Goal: Transaction & Acquisition: Purchase product/service

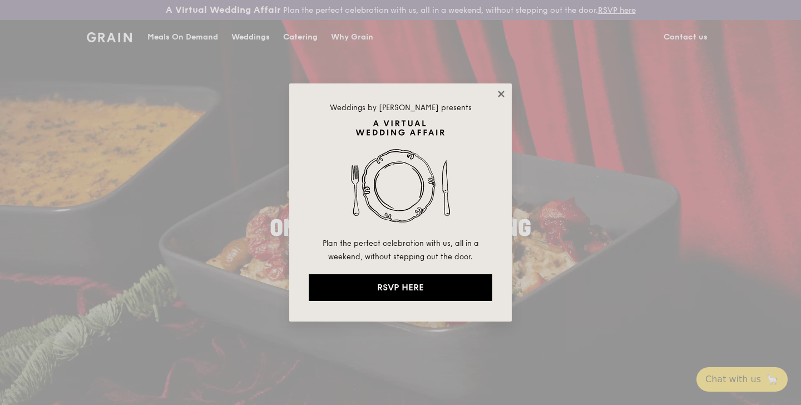
click at [502, 91] on icon at bounding box center [501, 94] width 6 height 6
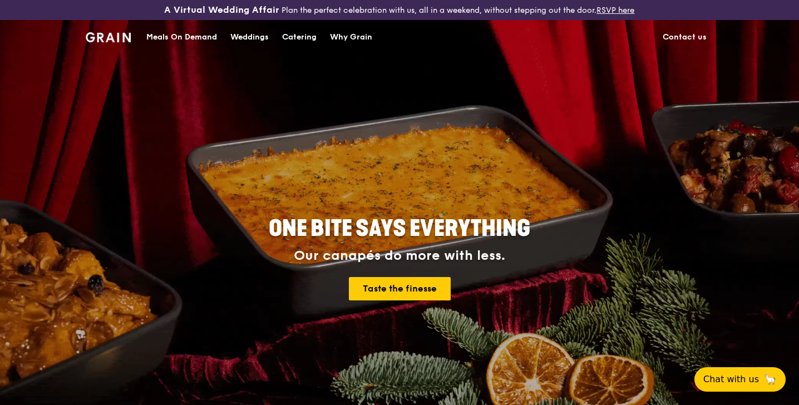
click at [191, 37] on div "Meals On Demand" at bounding box center [181, 37] width 71 height 33
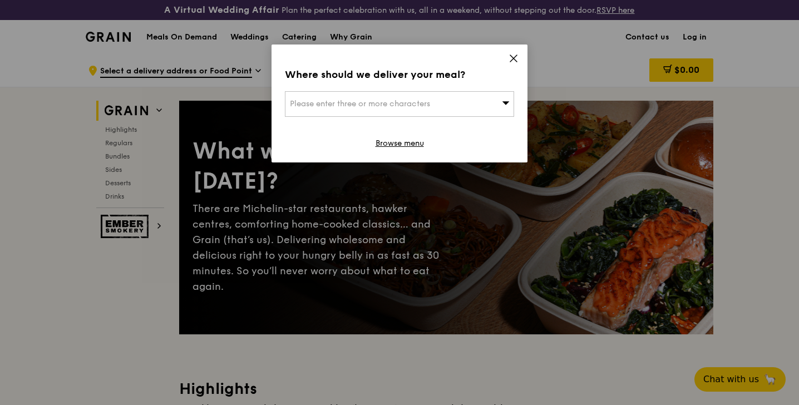
click at [313, 108] on span "Please enter three or more characters" at bounding box center [360, 103] width 140 height 9
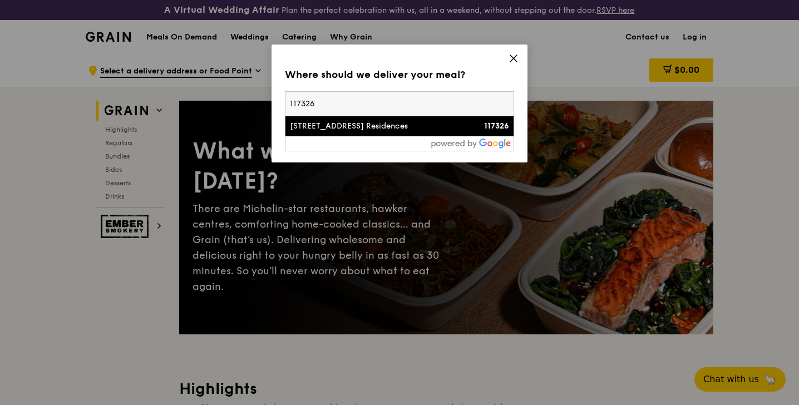
type input "117326"
click at [329, 128] on div "[STREET_ADDRESS] Residences" at bounding box center [372, 126] width 165 height 11
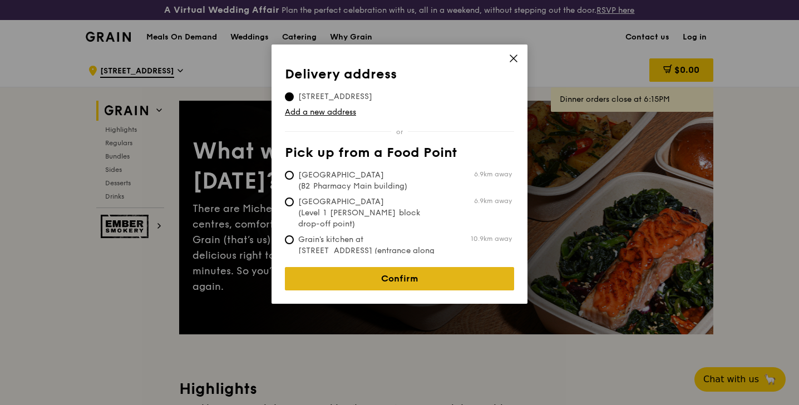
click at [351, 267] on link "Confirm" at bounding box center [399, 278] width 229 height 23
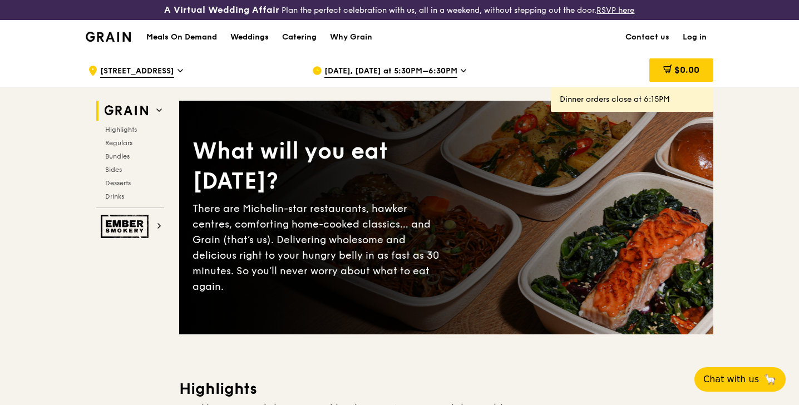
click at [440, 68] on span "[DATE], [DATE] at 5:30PM–6:30PM" at bounding box center [390, 72] width 133 height 12
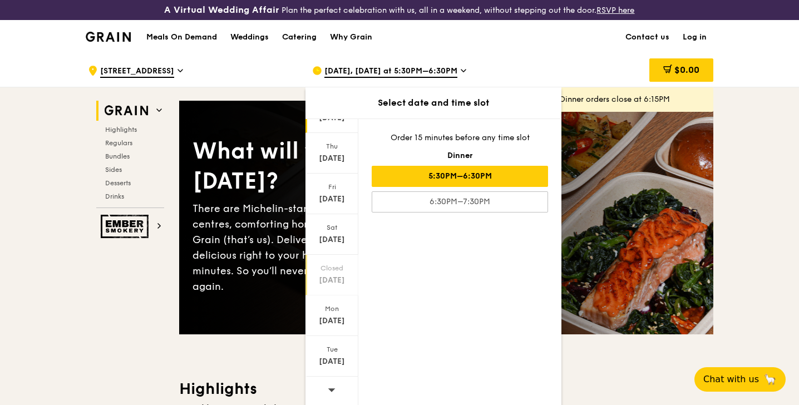
scroll to position [34, 0]
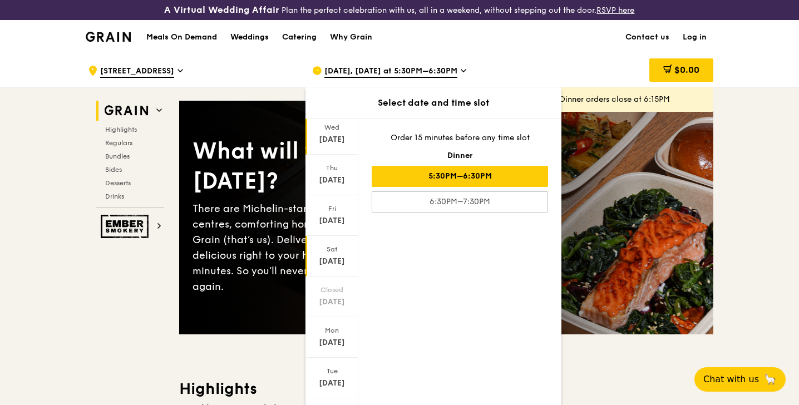
click at [330, 259] on div "[DATE]" at bounding box center [332, 261] width 50 height 11
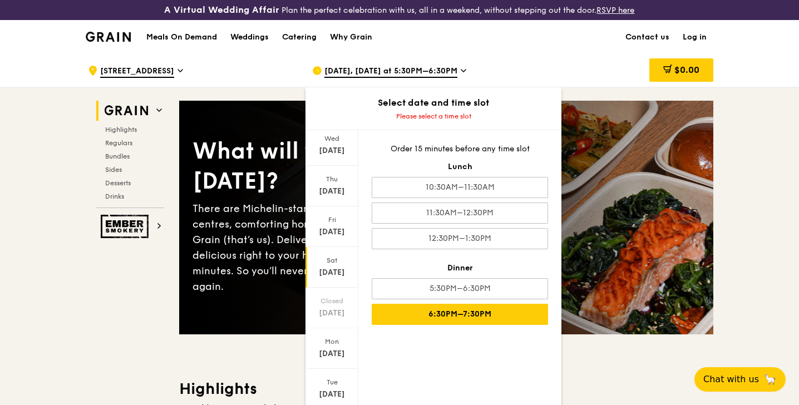
click at [440, 312] on div "6:30PM–7:30PM" at bounding box center [460, 314] width 176 height 21
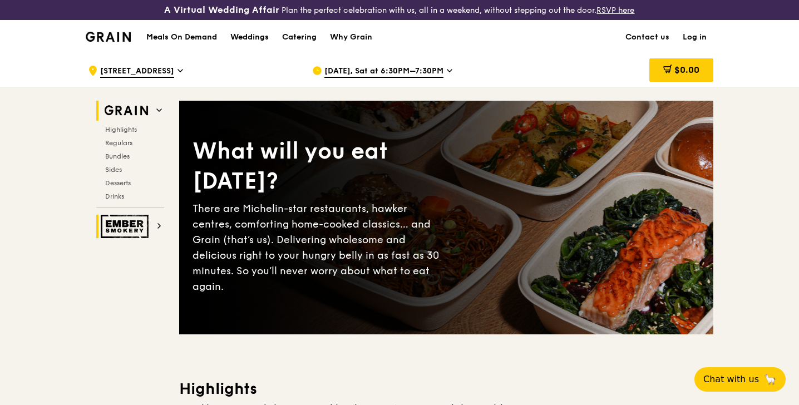
click at [148, 218] on img at bounding box center [126, 226] width 51 height 23
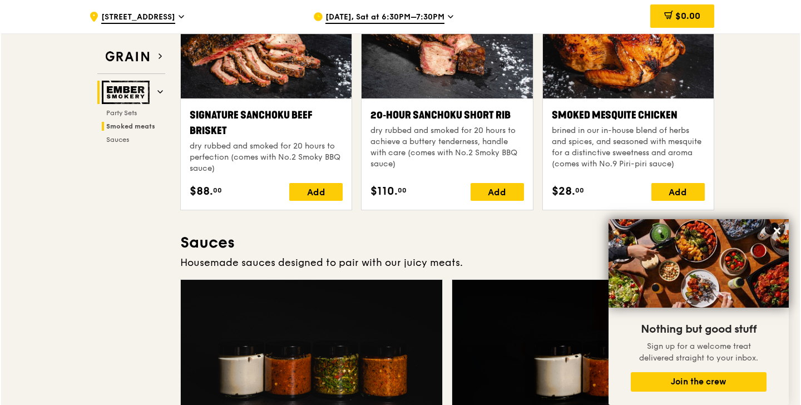
scroll to position [441, 0]
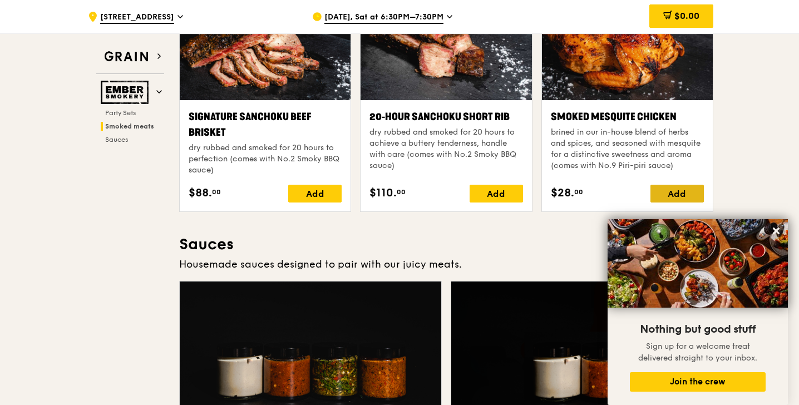
click at [683, 185] on div "Add" at bounding box center [677, 194] width 53 height 18
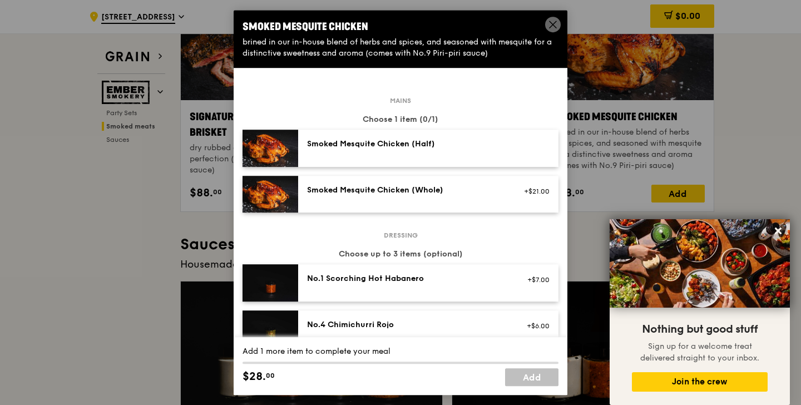
click at [439, 154] on div "Smoked Mesquite Chicken (Half)" at bounding box center [428, 148] width 243 height 19
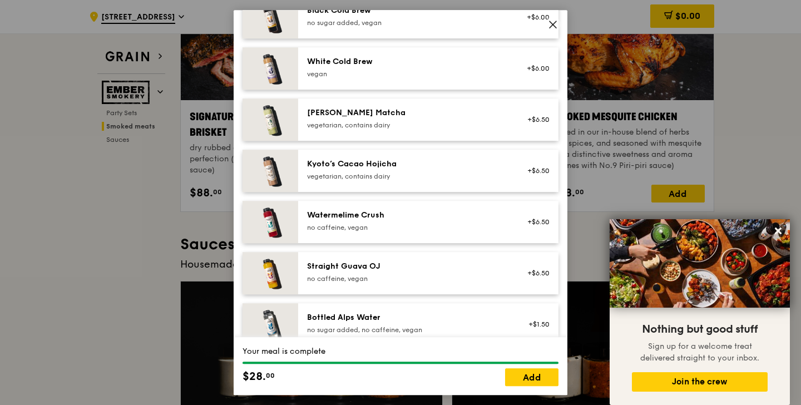
scroll to position [678, 0]
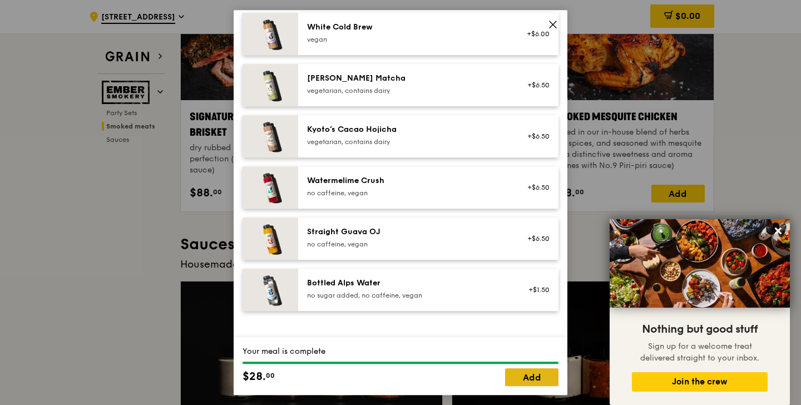
click at [524, 380] on link "Add" at bounding box center [531, 377] width 53 height 18
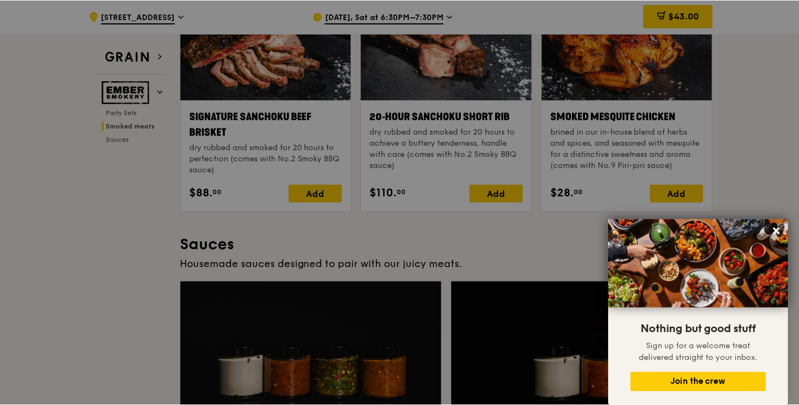
scroll to position [441, 0]
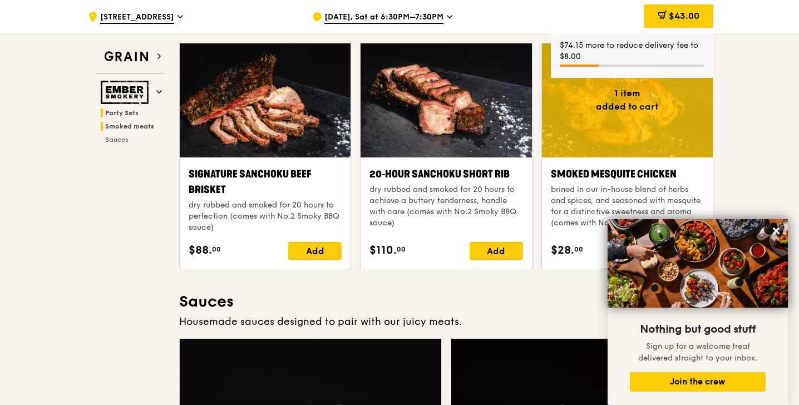
click at [128, 113] on span "Party Sets" at bounding box center [121, 113] width 33 height 8
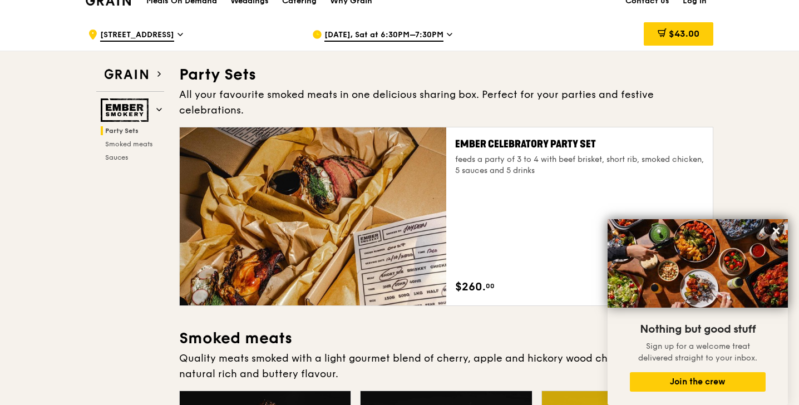
scroll to position [0, 0]
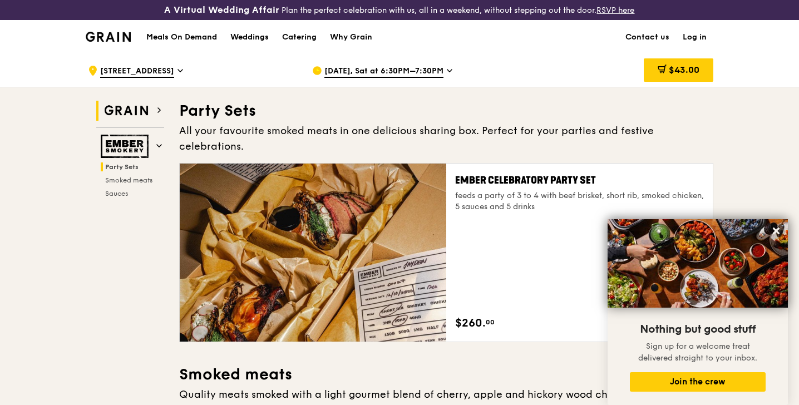
click at [131, 115] on img at bounding box center [126, 111] width 51 height 20
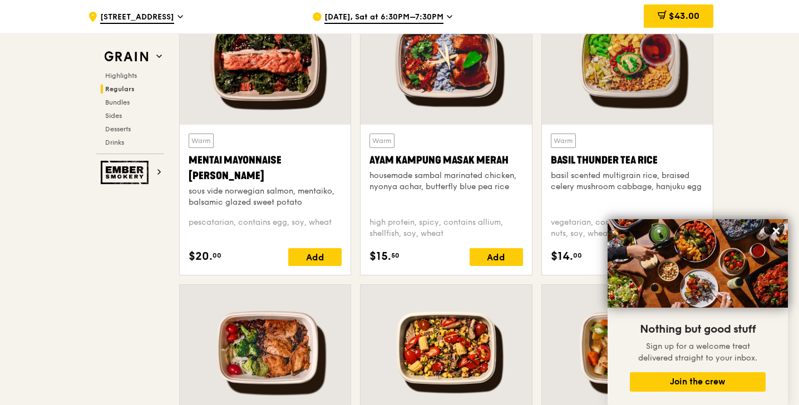
scroll to position [1064, 0]
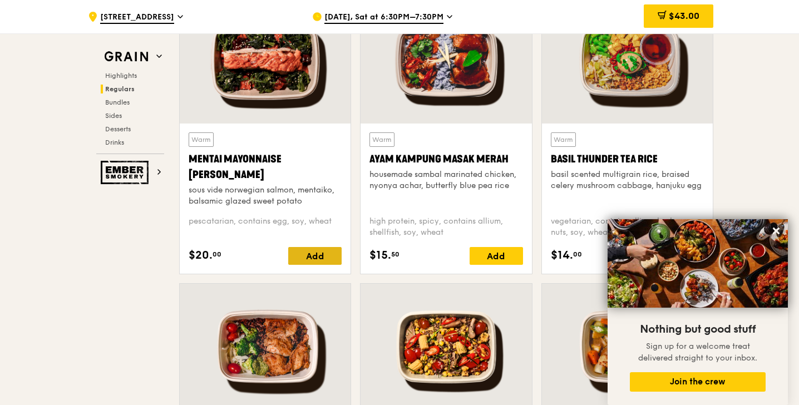
click at [302, 252] on div "Add" at bounding box center [314, 256] width 53 height 18
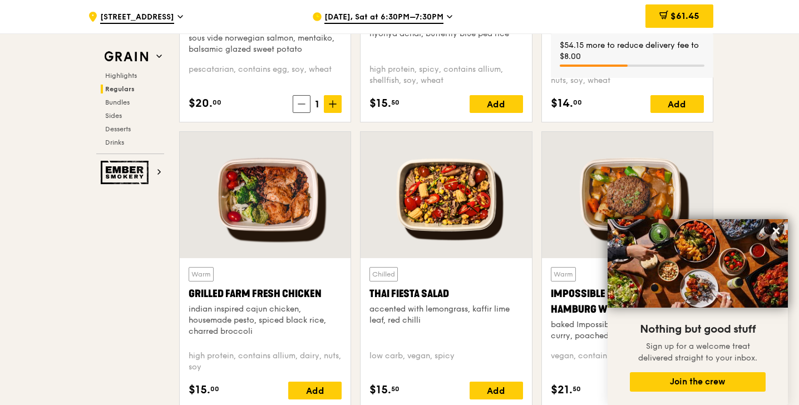
scroll to position [1223, 0]
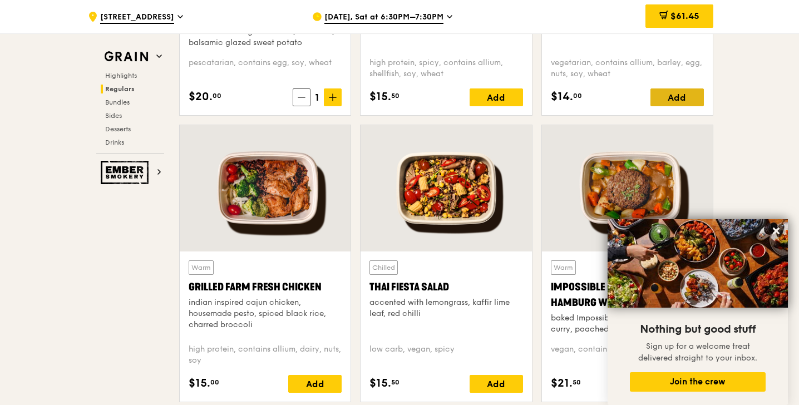
click at [674, 94] on div "Add" at bounding box center [677, 97] width 53 height 18
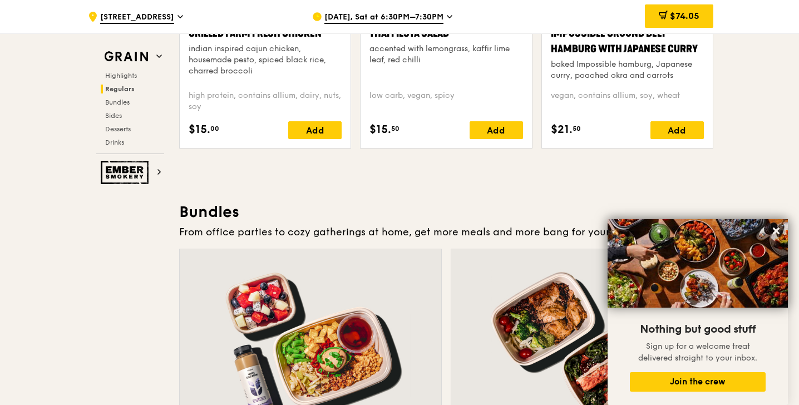
scroll to position [1477, 0]
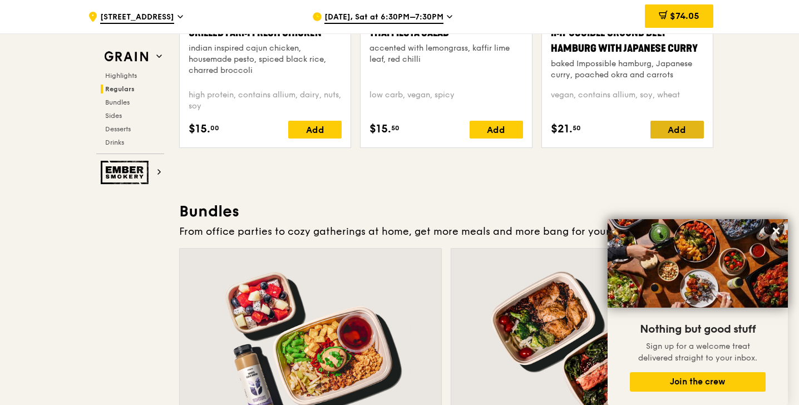
click at [687, 129] on div "Add" at bounding box center [677, 130] width 53 height 18
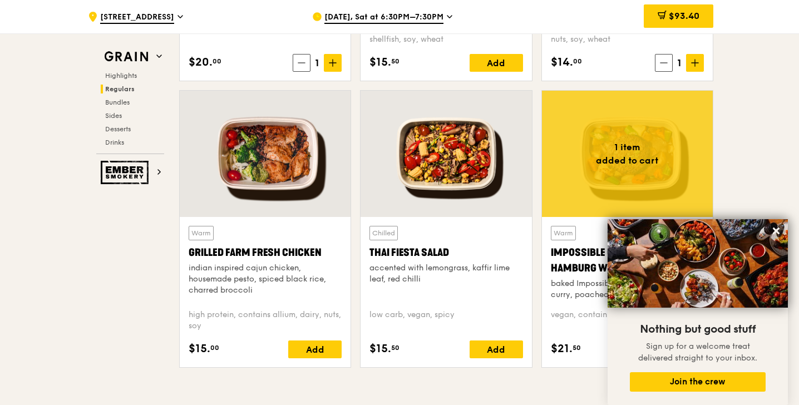
scroll to position [1262, 0]
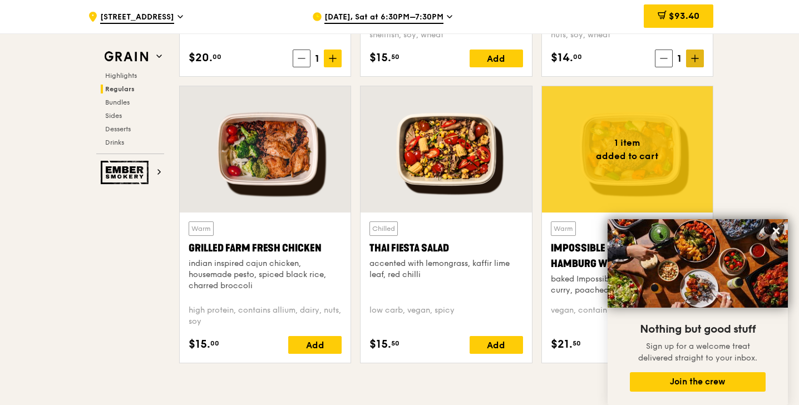
click at [698, 62] on span at bounding box center [695, 59] width 18 height 18
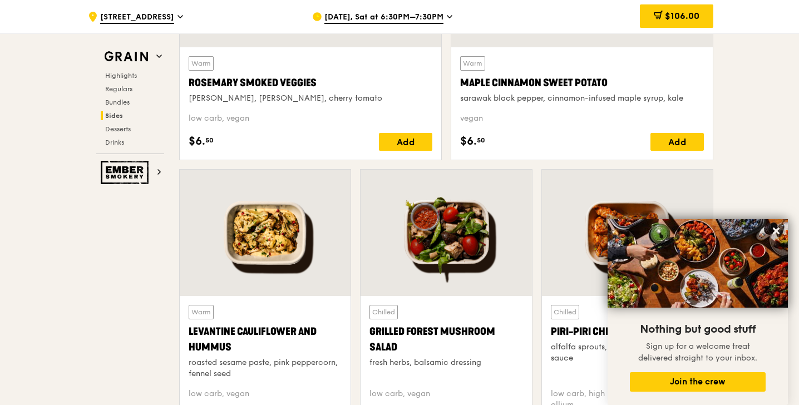
scroll to position [2748, 0]
click at [776, 230] on icon at bounding box center [776, 231] width 7 height 7
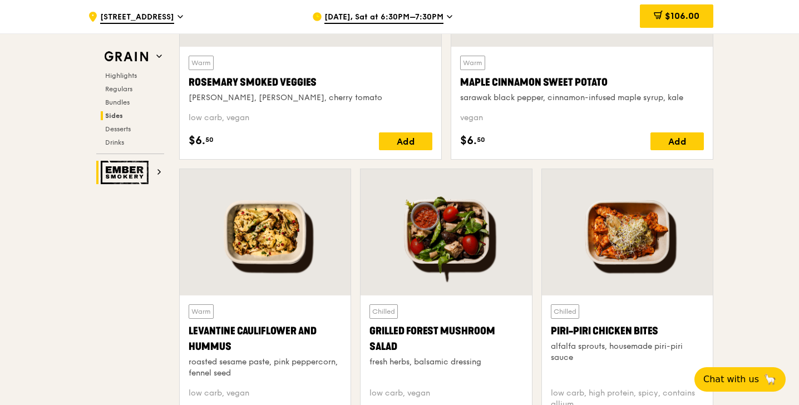
click at [138, 176] on img at bounding box center [126, 172] width 51 height 23
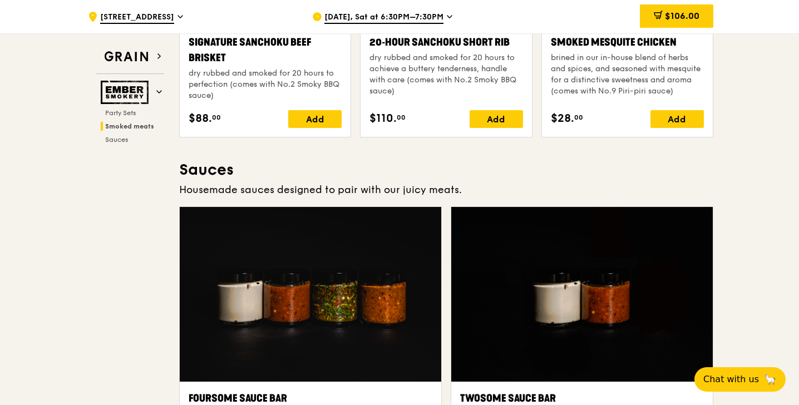
scroll to position [502, 0]
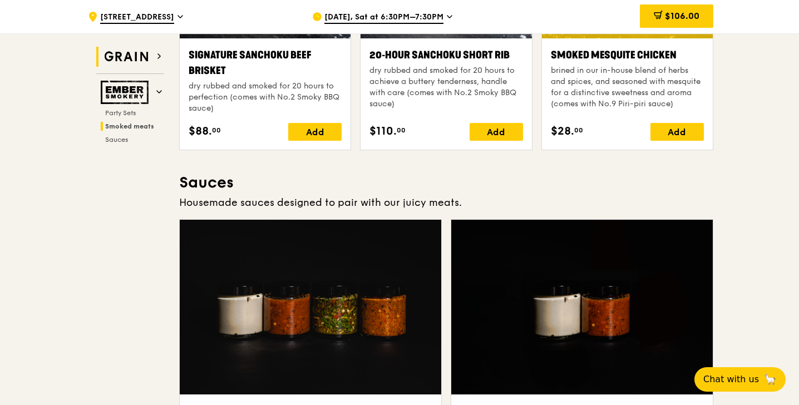
click at [136, 57] on img at bounding box center [126, 57] width 51 height 20
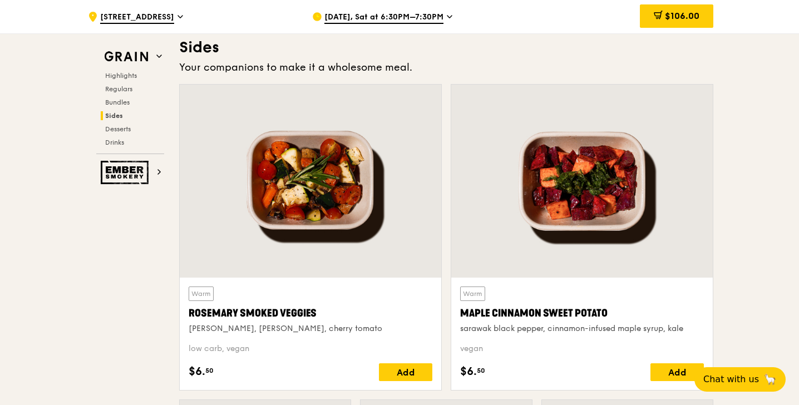
scroll to position [2518, 0]
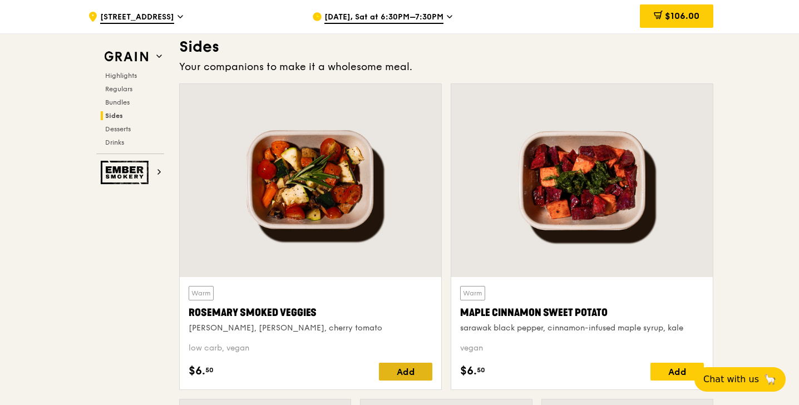
click at [388, 372] on div "Add" at bounding box center [405, 372] width 53 height 18
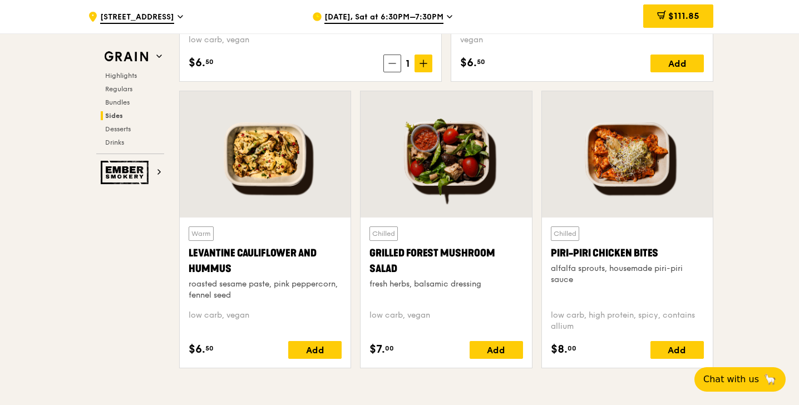
scroll to position [2825, 0]
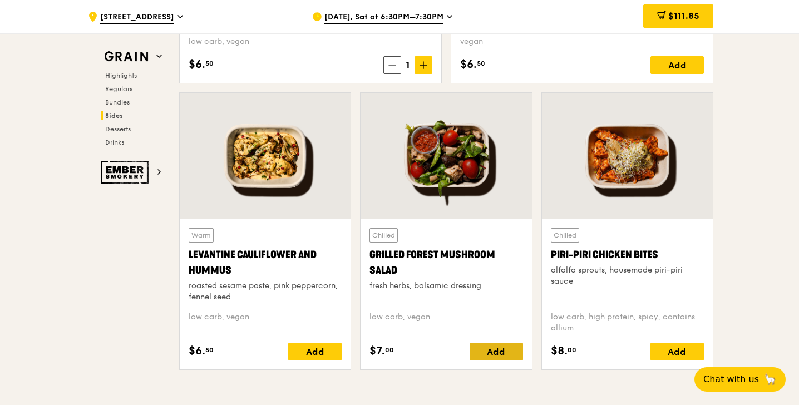
click at [506, 349] on div "Add" at bounding box center [496, 352] width 53 height 18
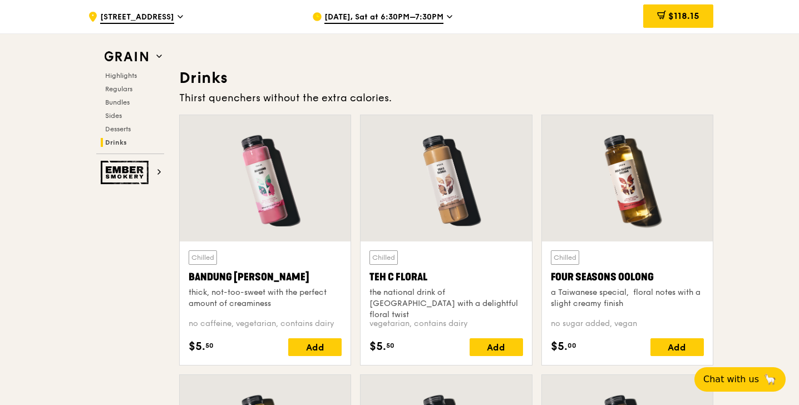
scroll to position [3890, 0]
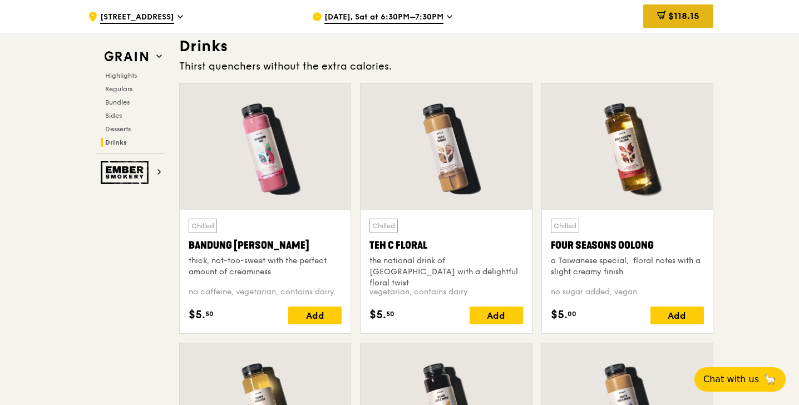
click at [696, 24] on div "$118.15" at bounding box center [678, 15] width 70 height 23
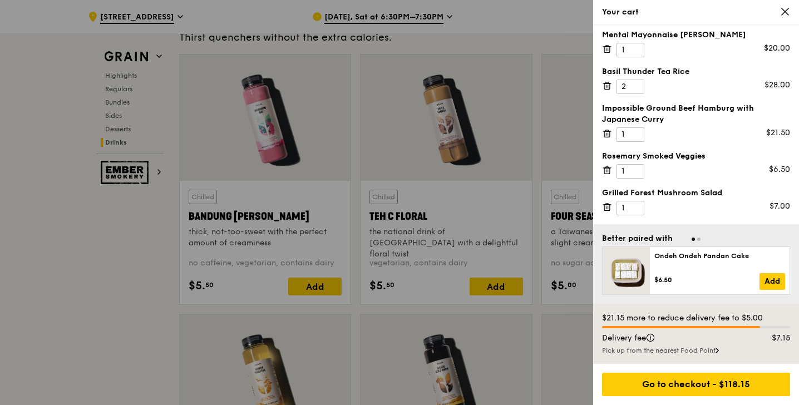
scroll to position [3922, 0]
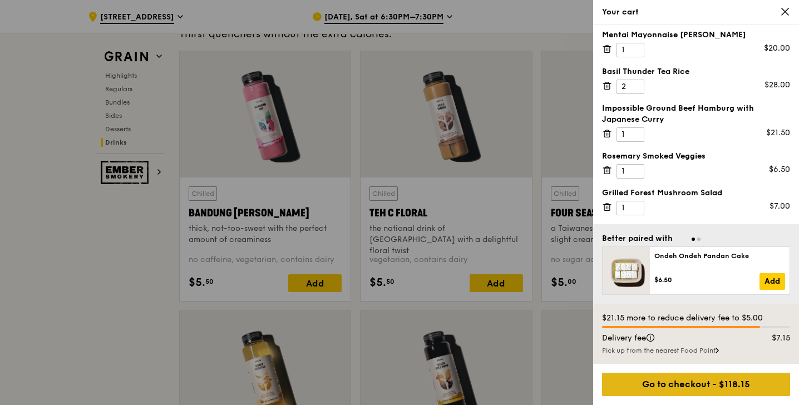
click at [683, 380] on div "Go to checkout - $118.15" at bounding box center [696, 384] width 188 height 23
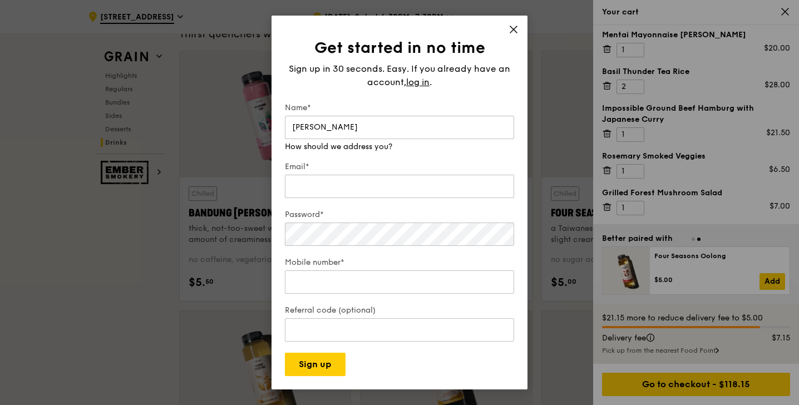
type input "[PERSON_NAME]"
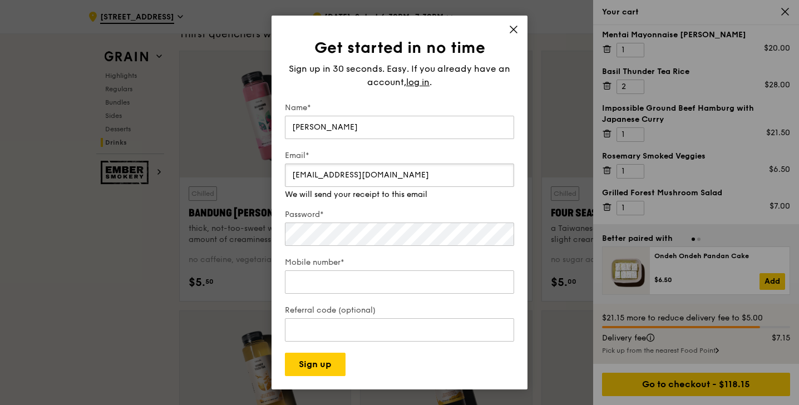
type input "[EMAIL_ADDRESS][DOMAIN_NAME]"
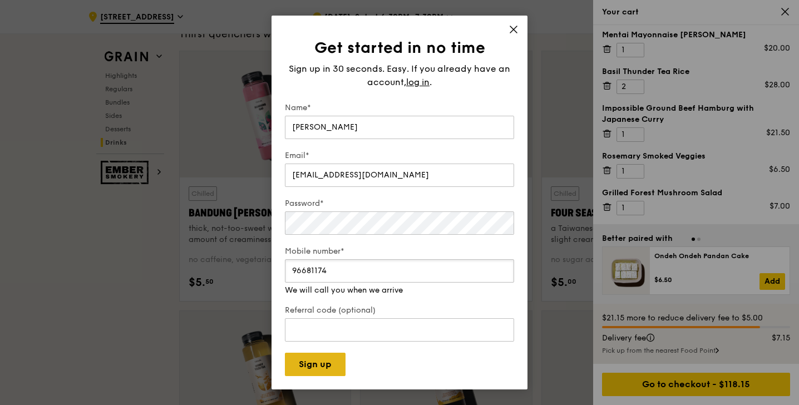
type input "96681174"
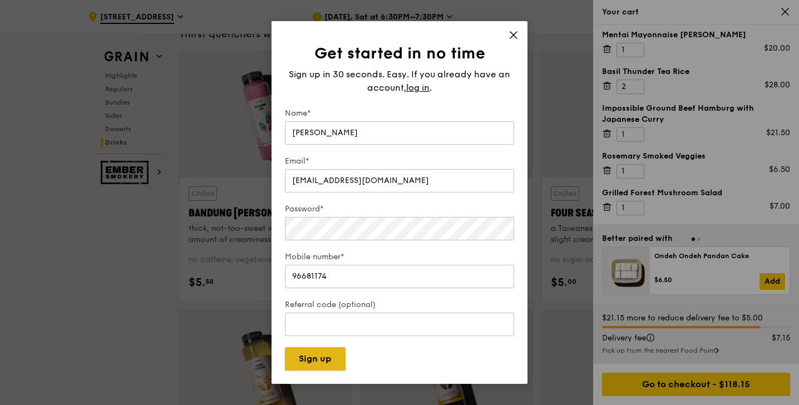
click at [331, 371] on div "Get started in no time Sign up in 30 seconds. Easy. If you already have an acco…" at bounding box center [400, 202] width 256 height 363
click at [322, 357] on button "Sign up" at bounding box center [315, 358] width 61 height 23
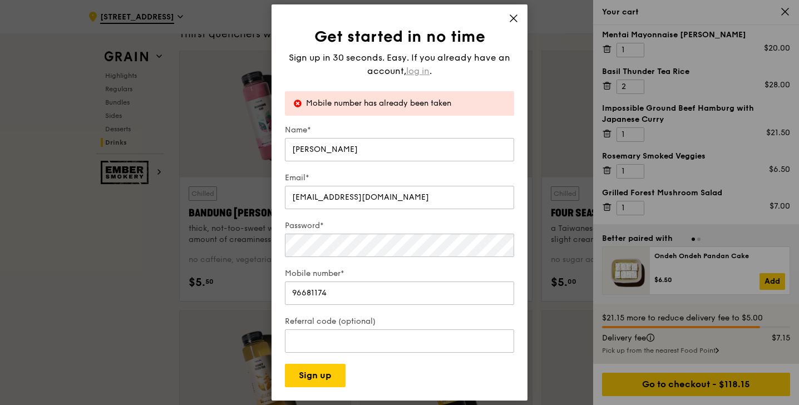
click at [419, 72] on span "log in" at bounding box center [417, 71] width 23 height 13
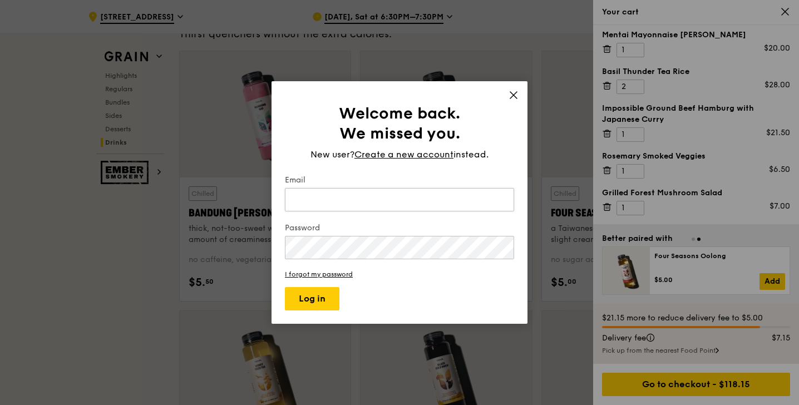
click at [308, 200] on input "Email" at bounding box center [399, 199] width 229 height 23
type input "[EMAIL_ADDRESS][DOMAIN_NAME]"
click at [315, 303] on button "Log in" at bounding box center [312, 298] width 55 height 23
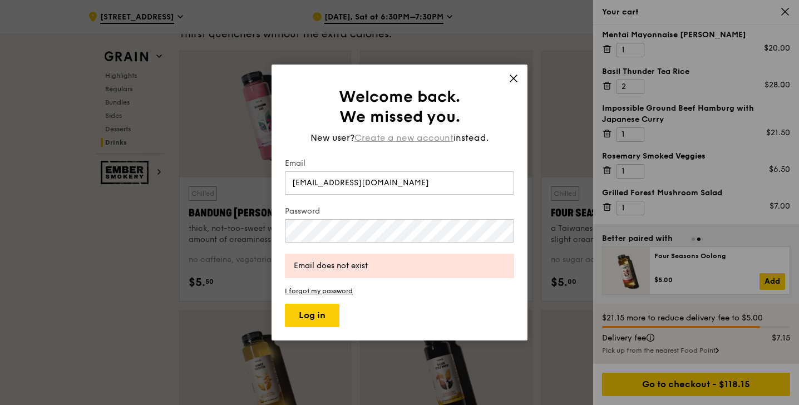
click at [379, 139] on span "Create a new account" at bounding box center [403, 137] width 99 height 13
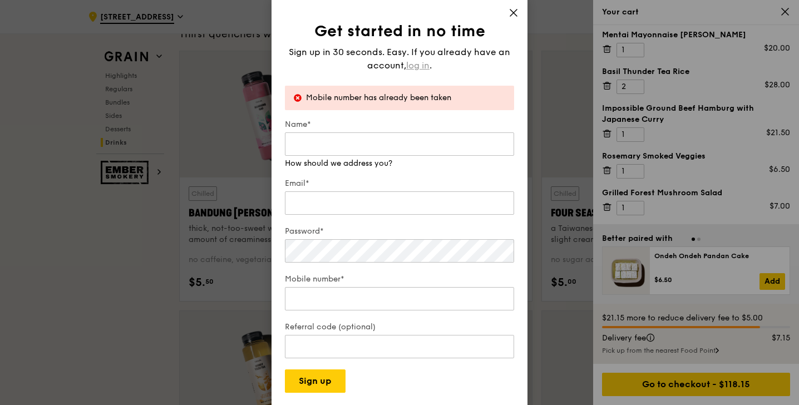
click at [418, 68] on span "log in" at bounding box center [417, 65] width 23 height 13
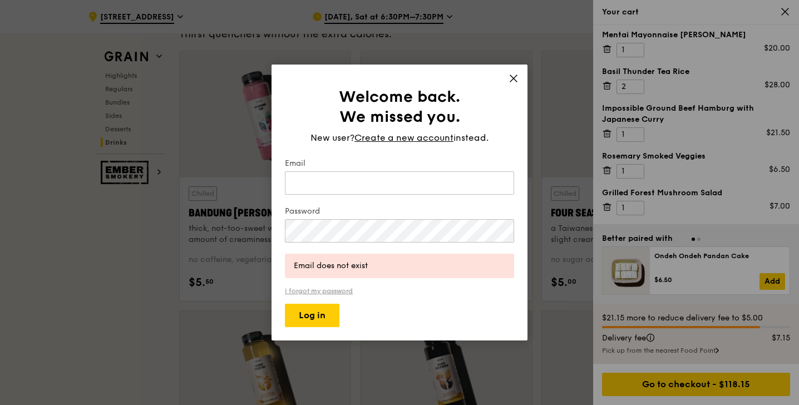
click at [322, 290] on link "I forgot my password" at bounding box center [399, 291] width 229 height 8
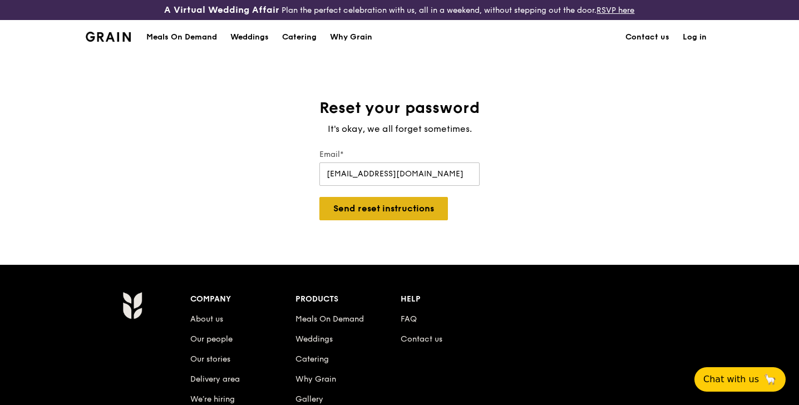
type input "[EMAIL_ADDRESS][DOMAIN_NAME]"
click at [342, 216] on button "Send reset instructions" at bounding box center [383, 208] width 129 height 23
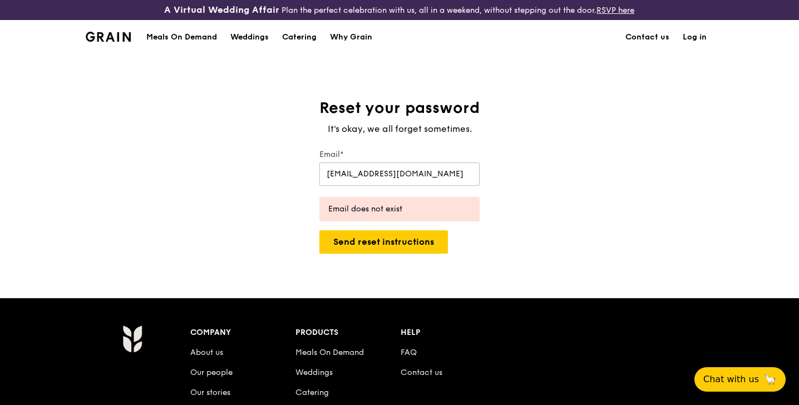
click at [705, 40] on link "Log in" at bounding box center [694, 37] width 37 height 33
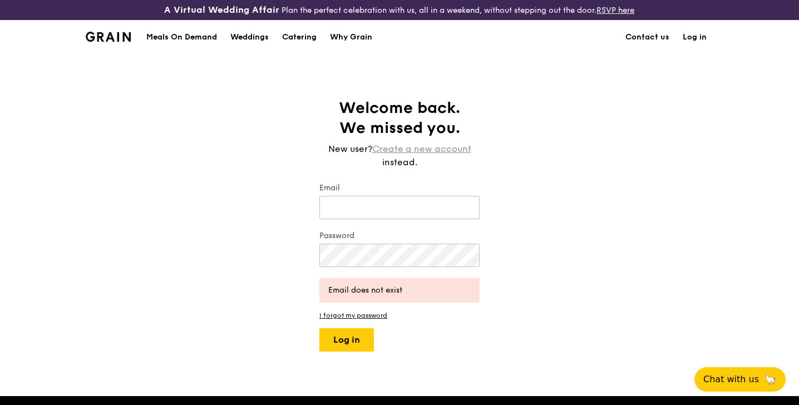
click at [410, 149] on link "Create a new account" at bounding box center [421, 148] width 99 height 13
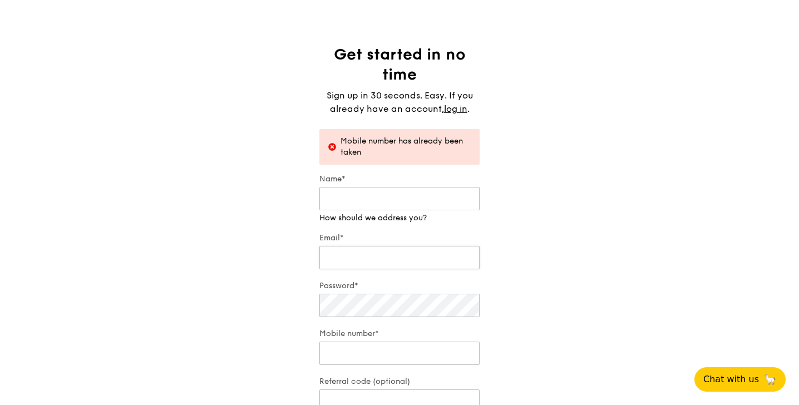
scroll to position [60, 0]
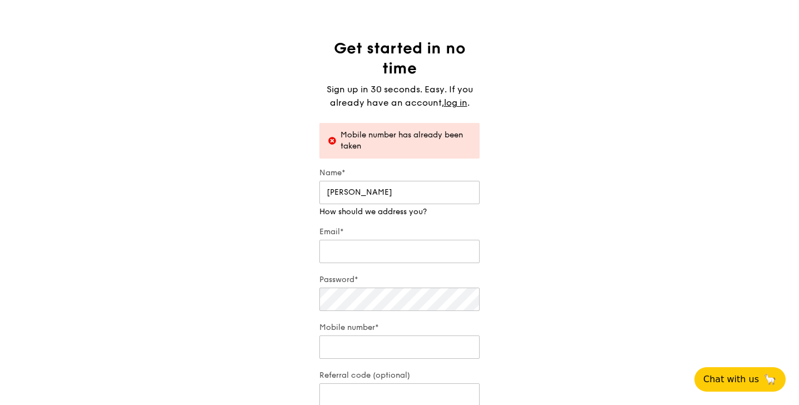
type input "[PERSON_NAME]"
type input "[EMAIL_ADDRESS][DOMAIN_NAME]"
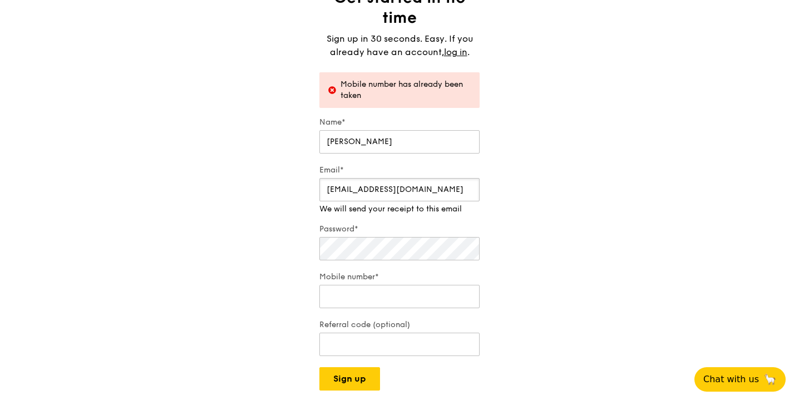
scroll to position [121, 0]
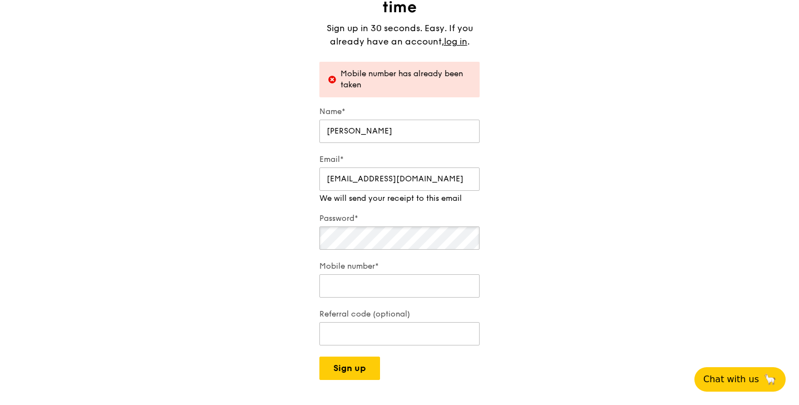
click at [375, 243] on div "Password*" at bounding box center [399, 232] width 160 height 39
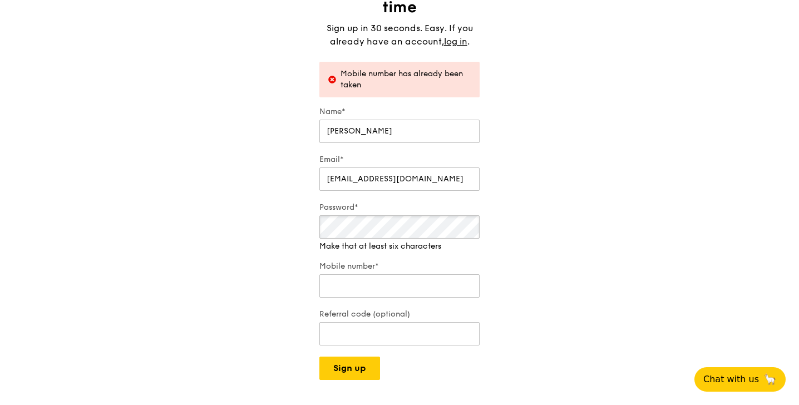
click at [319, 357] on button "Sign up" at bounding box center [349, 368] width 61 height 23
click at [390, 275] on input "Mobile number*" at bounding box center [399, 274] width 160 height 23
type input "96681174"
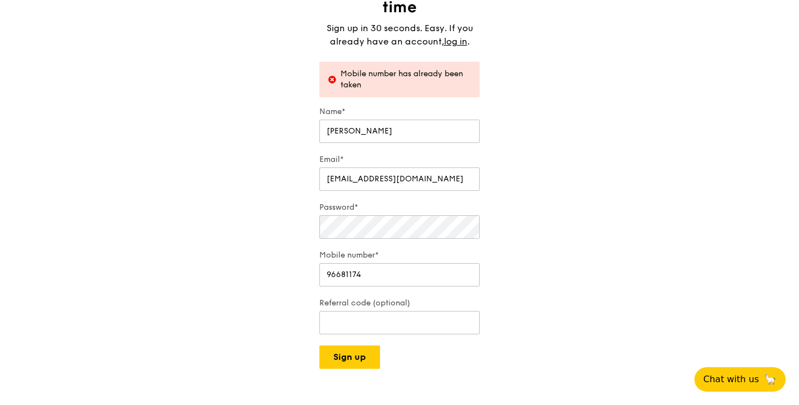
click at [449, 307] on form "Name* [PERSON_NAME] Email* [EMAIL_ADDRESS][DOMAIN_NAME] Password* Mobile number…" at bounding box center [399, 237] width 160 height 263
click at [363, 357] on button "Sign up" at bounding box center [349, 357] width 61 height 23
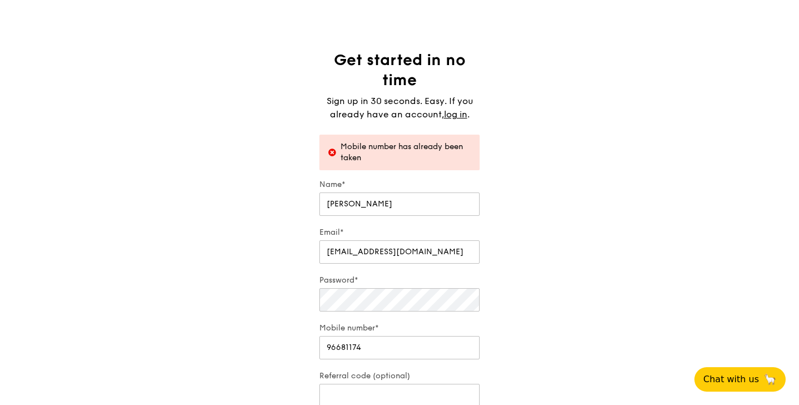
scroll to position [0, 0]
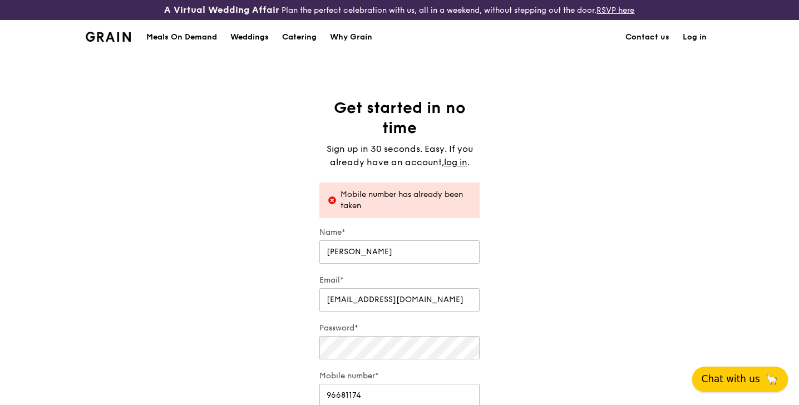
click at [759, 383] on span "Chat with us" at bounding box center [731, 379] width 58 height 14
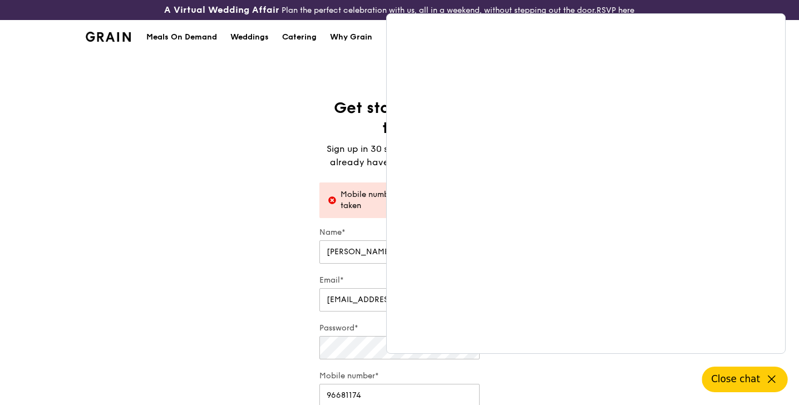
click at [312, 104] on div "Get started in no time Sign up in 30 seconds. Easy. If you already have an acco…" at bounding box center [400, 294] width 178 height 392
